Goal: Task Accomplishment & Management: Use online tool/utility

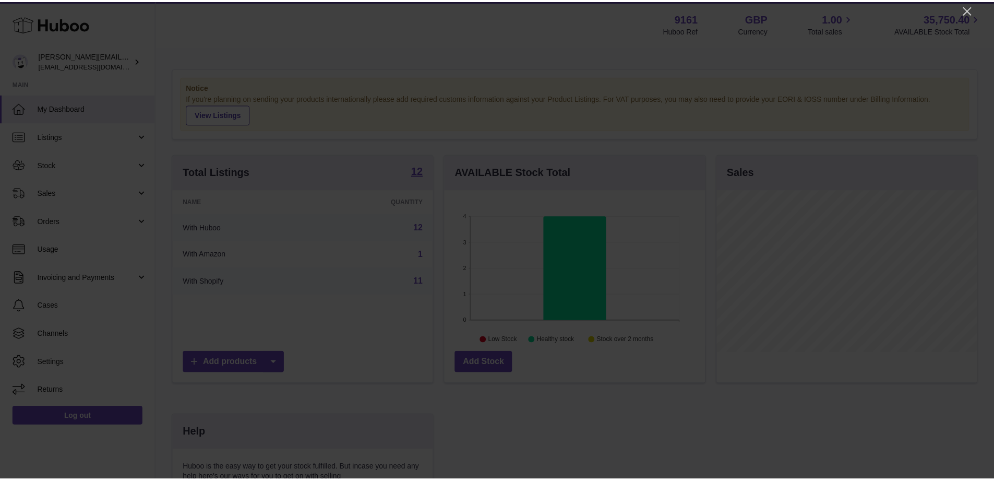
scroll to position [163, 263]
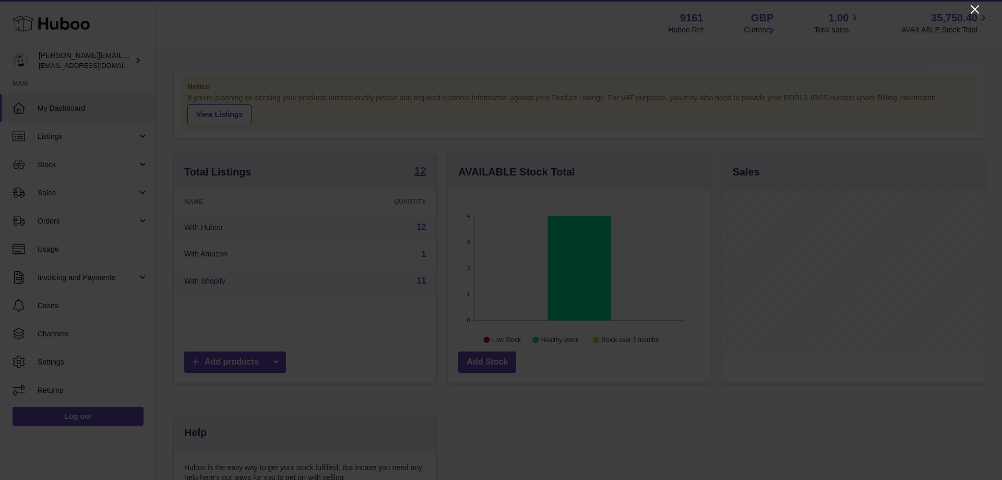
click at [970, 6] on icon "Close" at bounding box center [975, 9] width 13 height 13
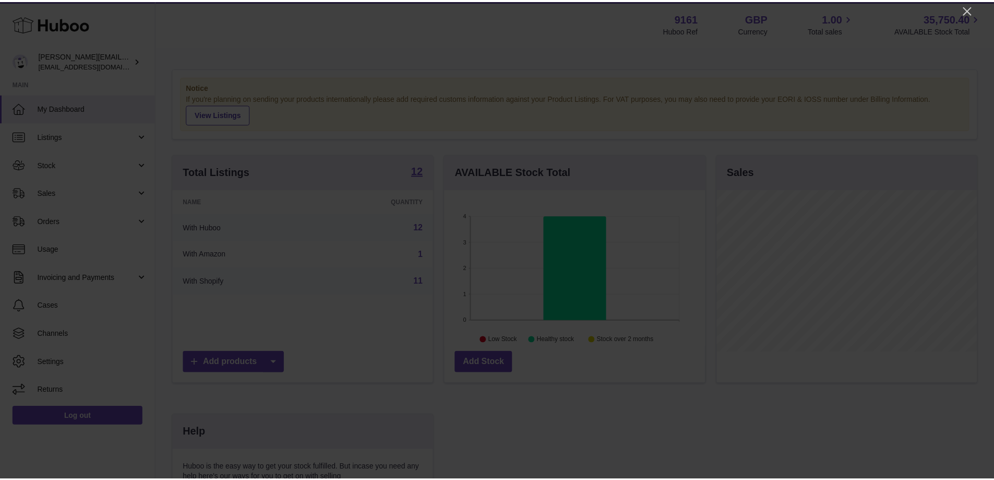
scroll to position [521769, 521672]
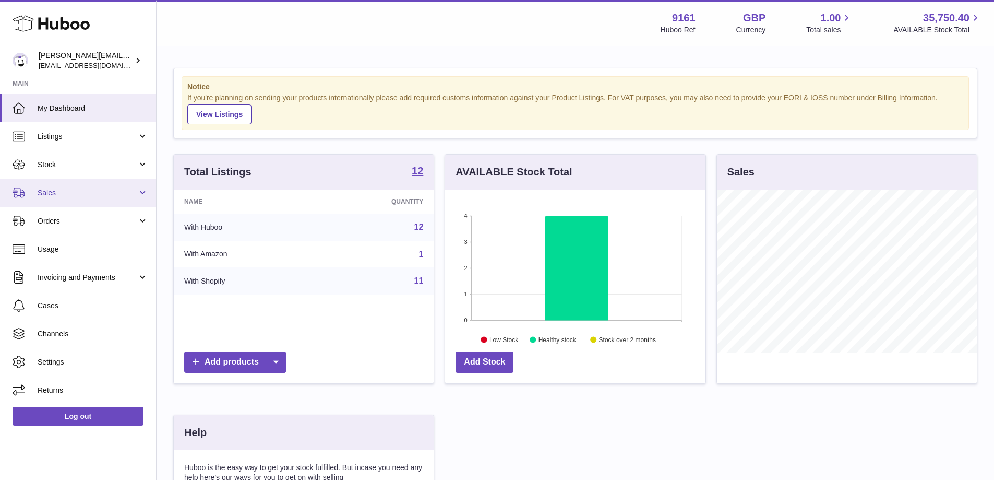
click at [72, 194] on span "Sales" at bounding box center [88, 193] width 100 height 10
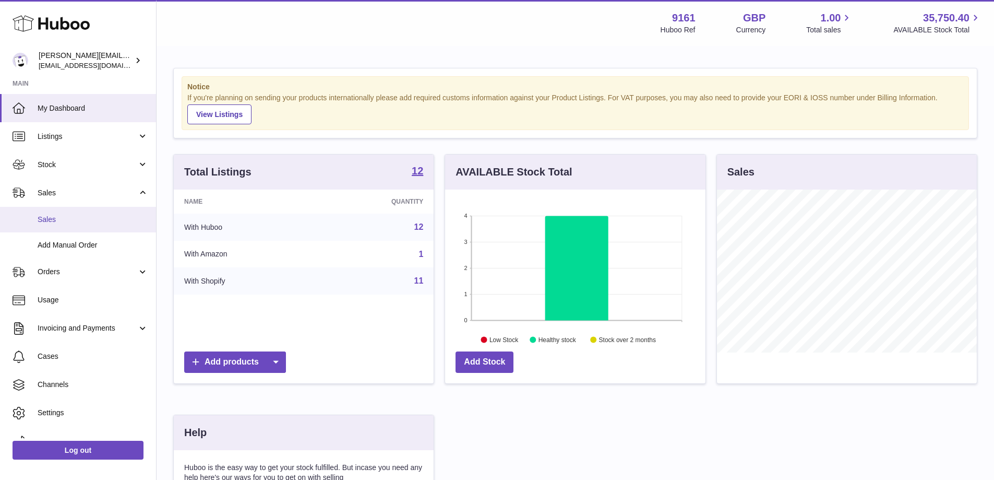
click at [86, 224] on span "Sales" at bounding box center [93, 220] width 111 height 10
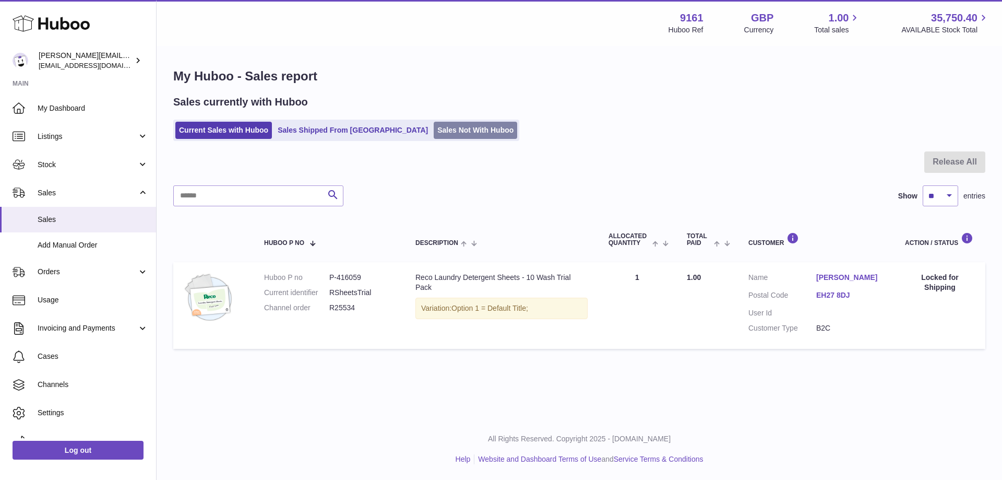
click at [434, 131] on link "Sales Not With Huboo" at bounding box center [476, 130] width 84 height 17
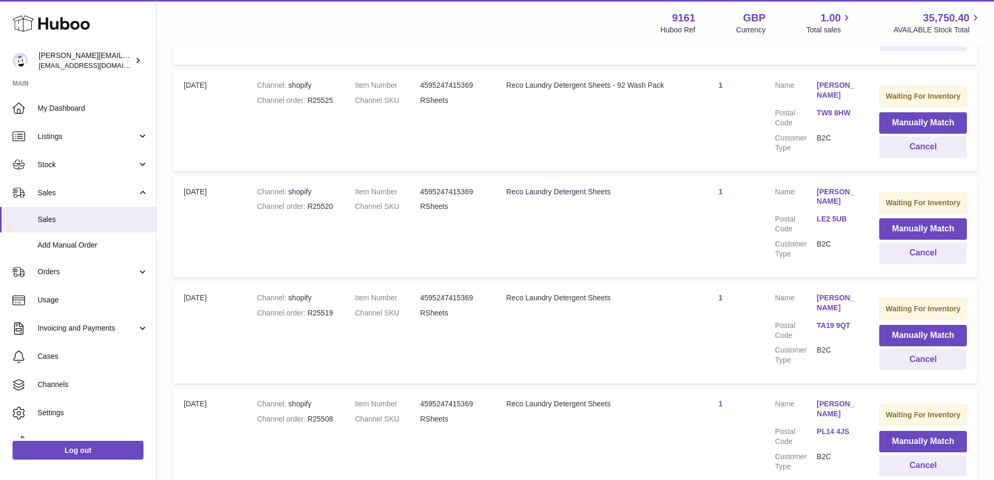
scroll to position [446, 0]
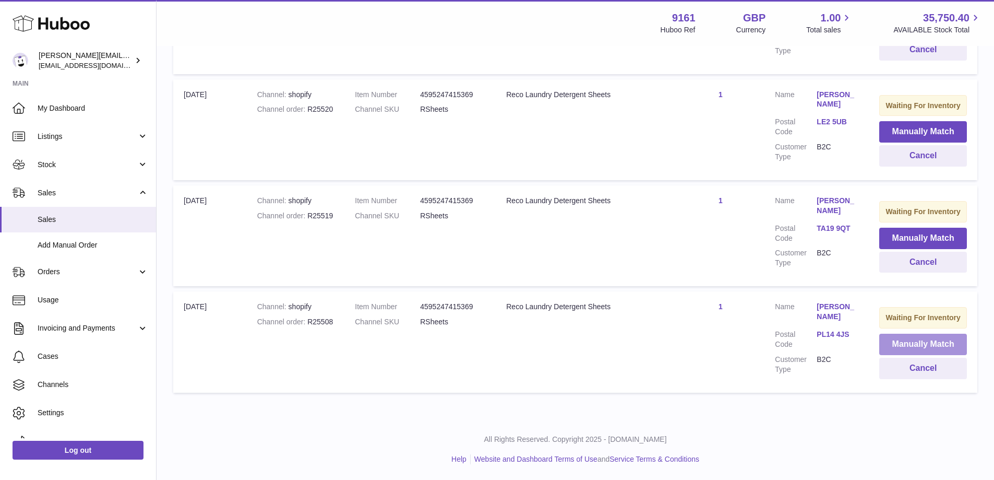
click at [889, 341] on button "Manually Match" at bounding box center [923, 344] width 88 height 21
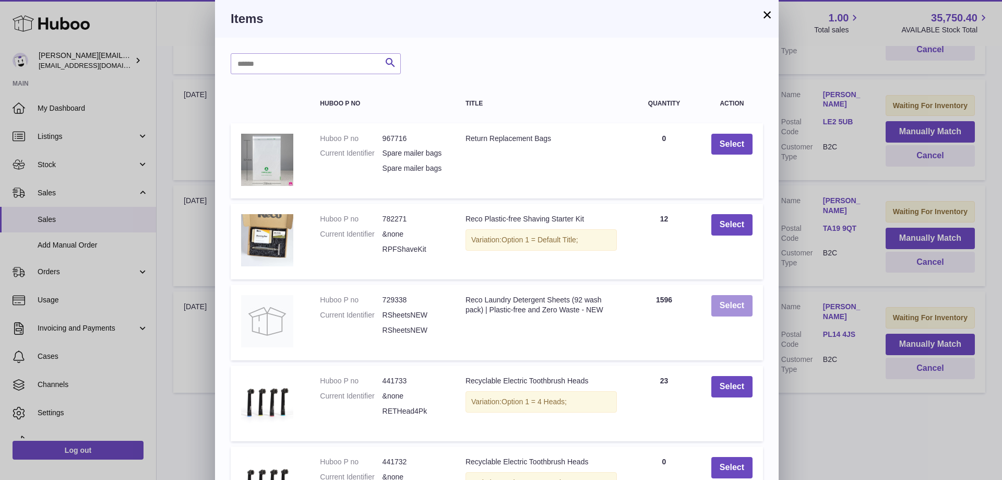
click at [722, 315] on button "Select" at bounding box center [731, 305] width 41 height 21
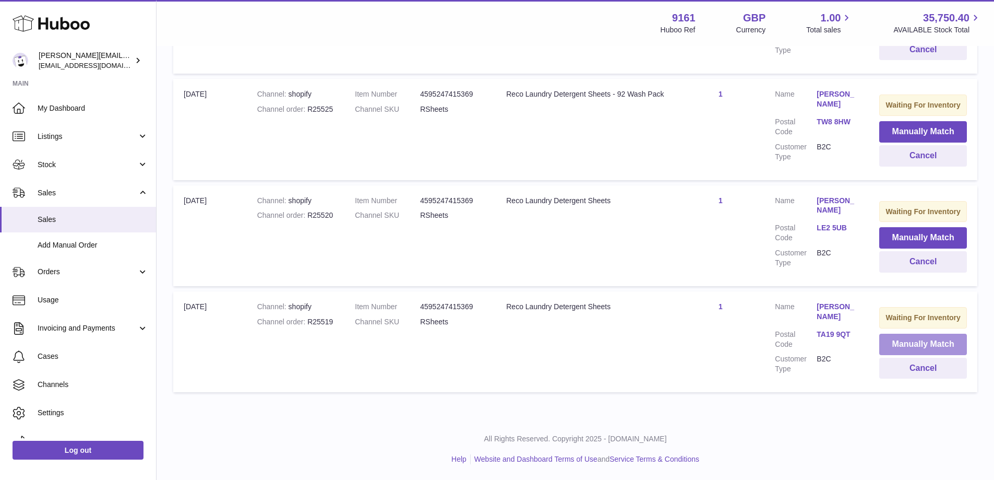
scroll to position [333, 0]
click at [893, 342] on button "Manually Match" at bounding box center [923, 344] width 88 height 21
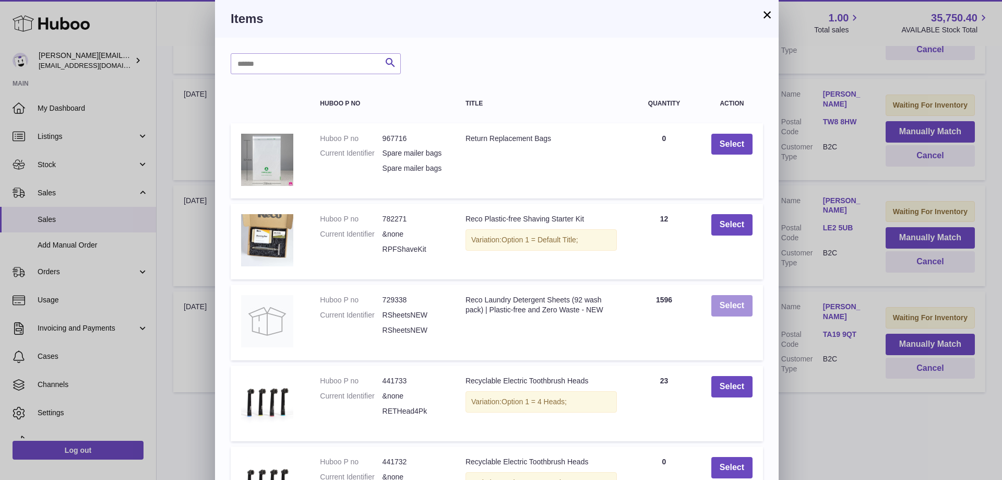
click at [729, 316] on button "Select" at bounding box center [731, 305] width 41 height 21
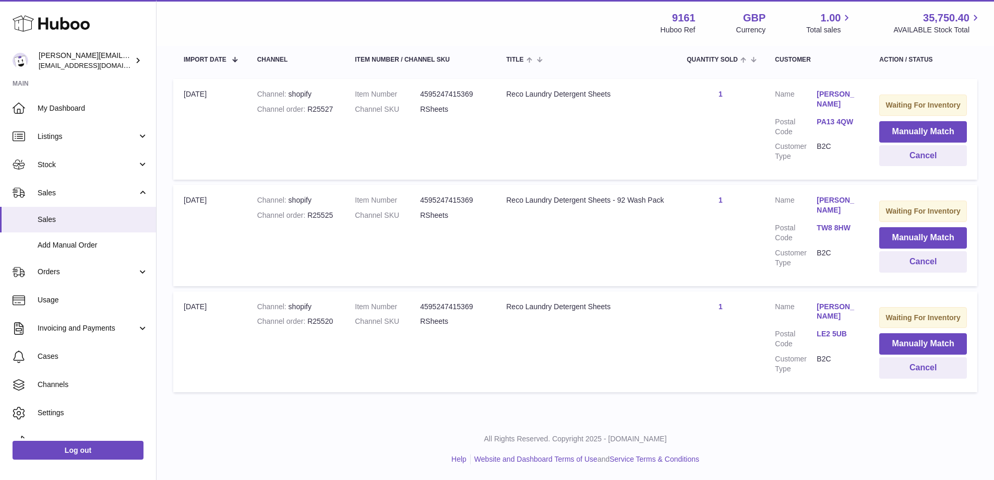
scroll to position [220, 0]
click at [893, 340] on button "Manually Match" at bounding box center [923, 343] width 88 height 21
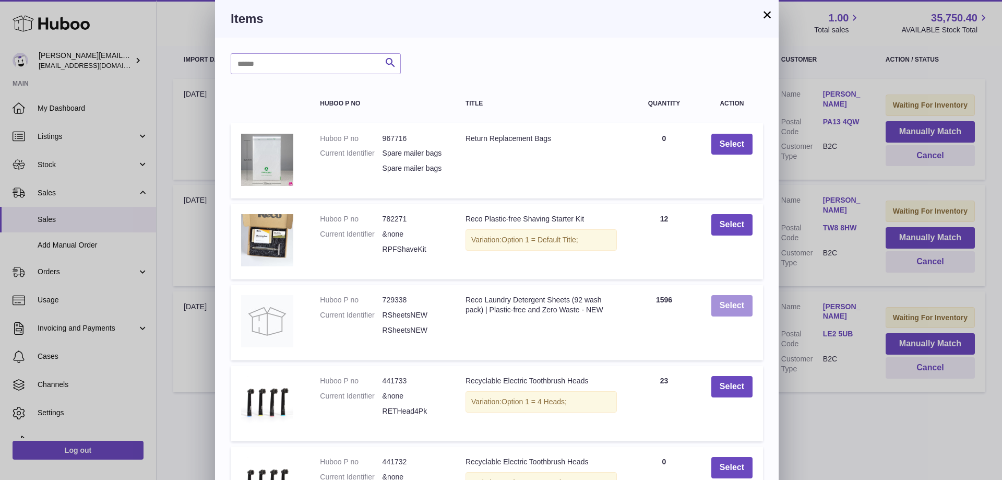
click at [729, 316] on button "Select" at bounding box center [731, 305] width 41 height 21
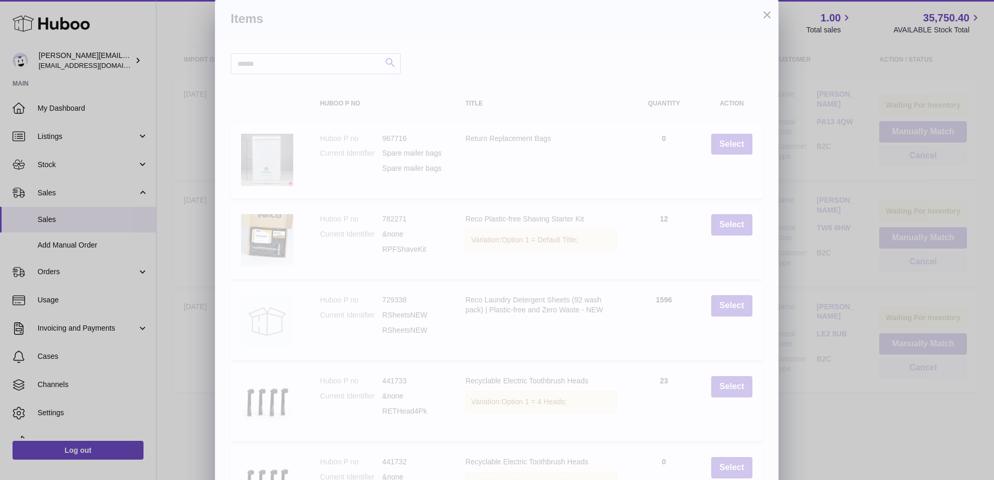
scroll to position [107, 0]
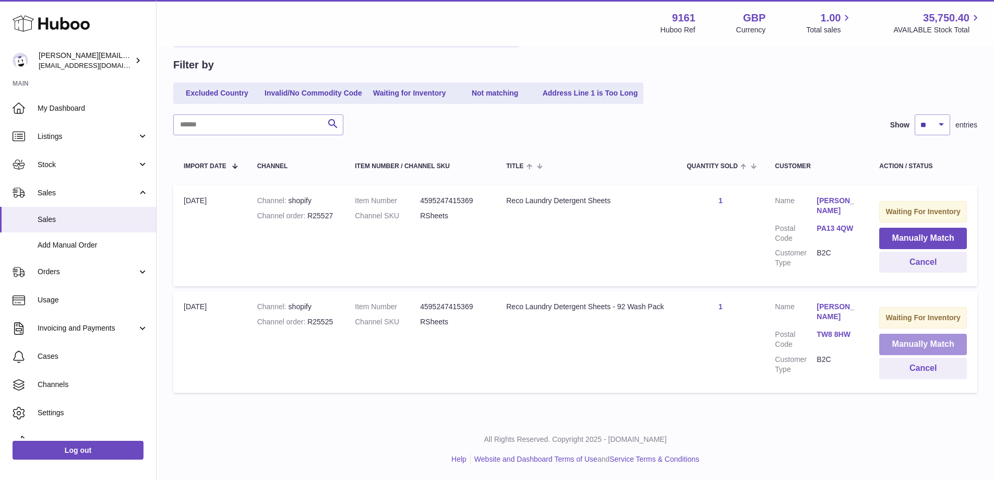
click at [884, 340] on button "Manually Match" at bounding box center [923, 344] width 88 height 21
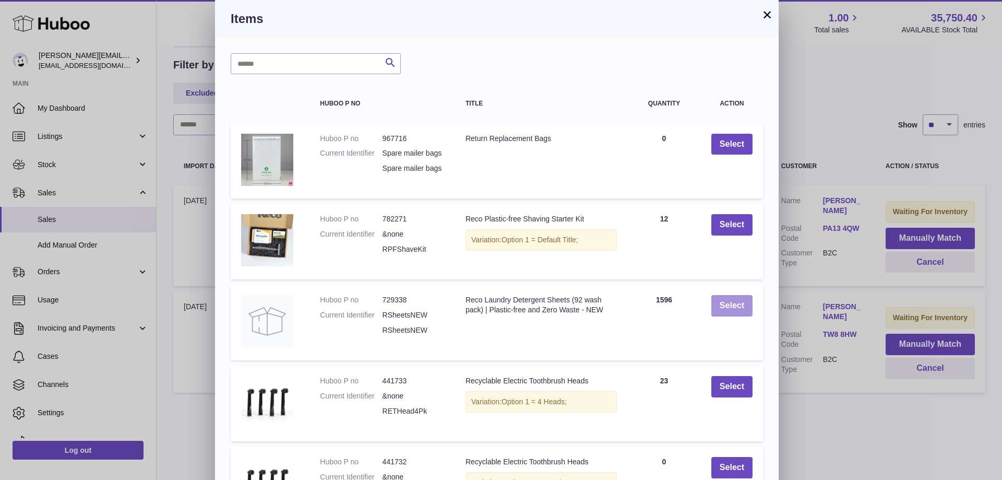
click at [748, 316] on button "Select" at bounding box center [731, 305] width 41 height 21
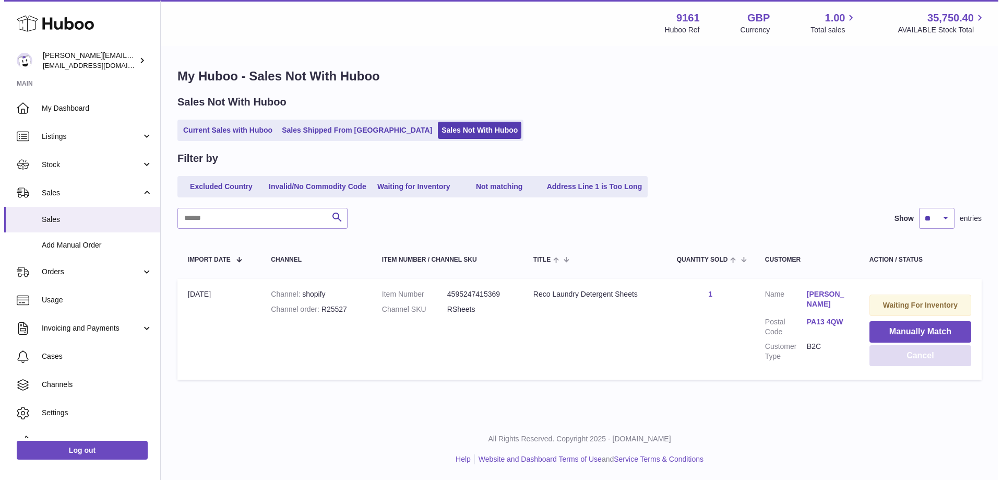
scroll to position [0, 0]
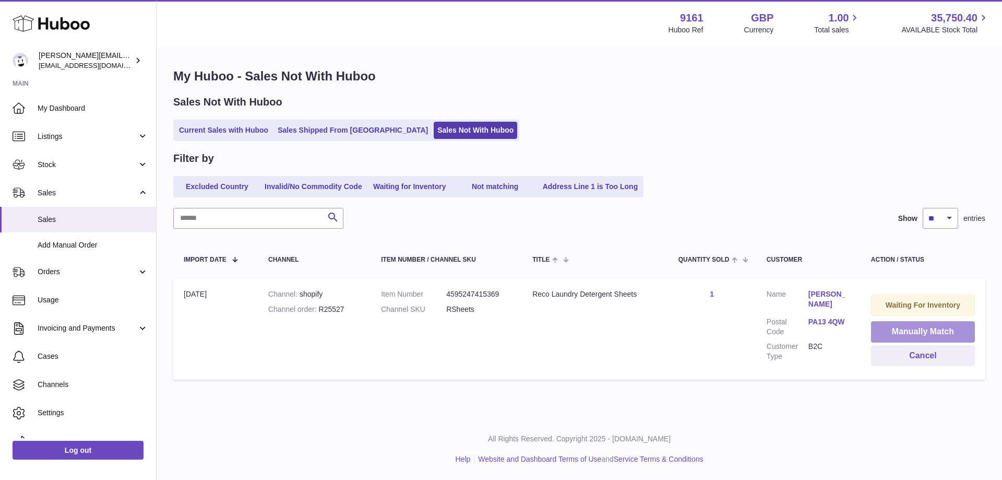
click at [900, 335] on button "Manually Match" at bounding box center [923, 331] width 104 height 21
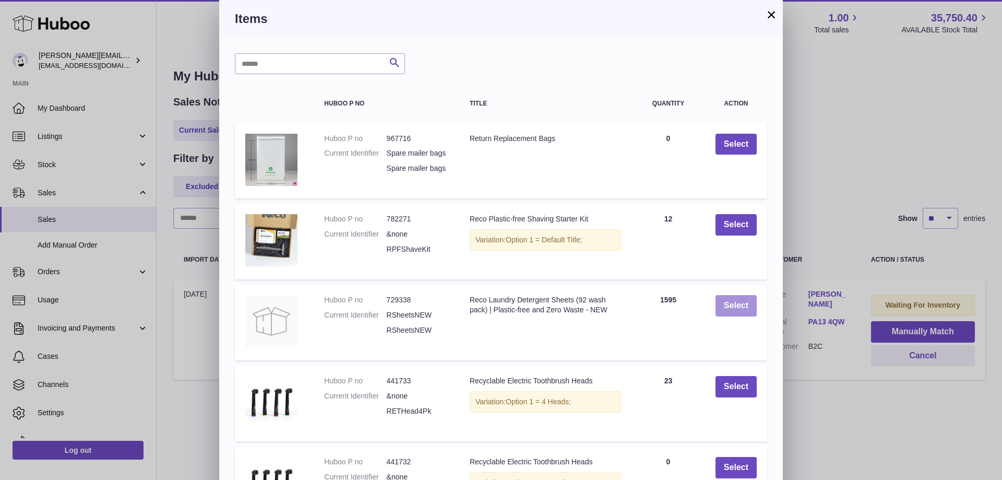
click at [752, 316] on button "Select" at bounding box center [736, 305] width 41 height 21
